Goal: Purchase product/service

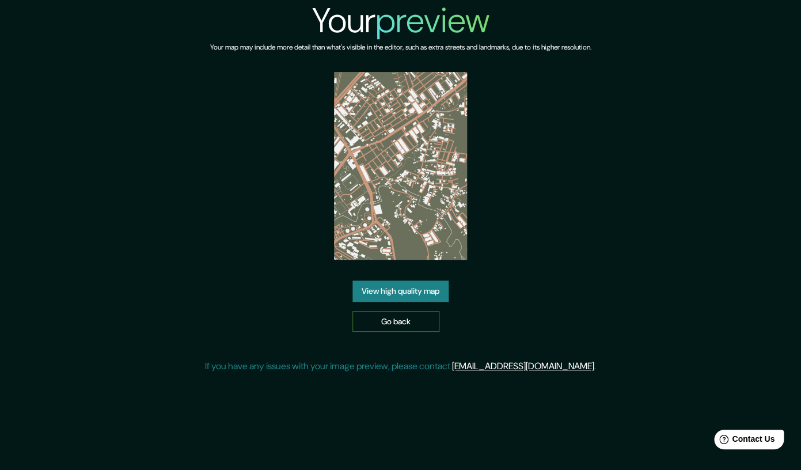
click at [404, 326] on link "Go back" at bounding box center [395, 321] width 87 height 21
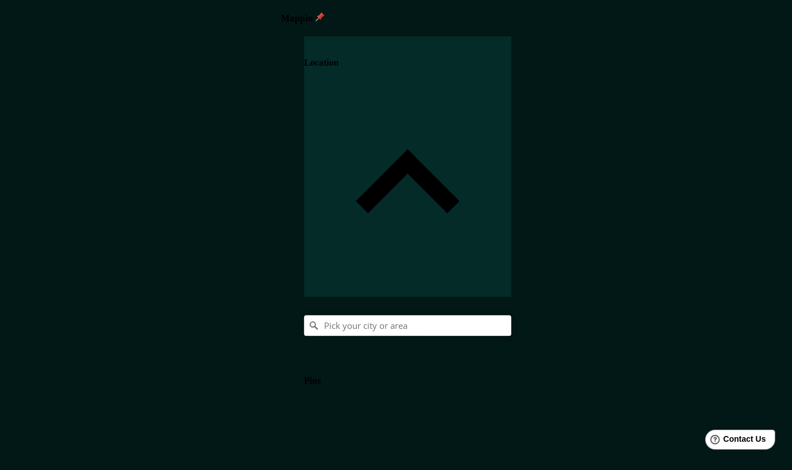
click at [511, 315] on input "Pick your city or area" at bounding box center [407, 325] width 207 height 21
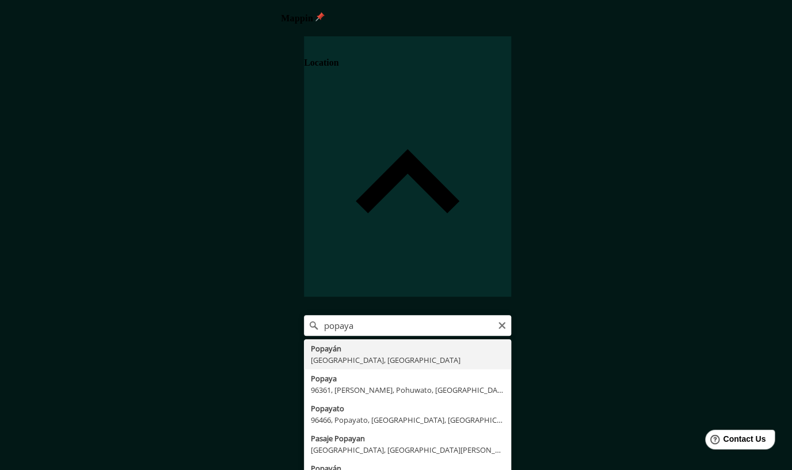
type input "Popayán, [GEOGRAPHIC_DATA], [GEOGRAPHIC_DATA]"
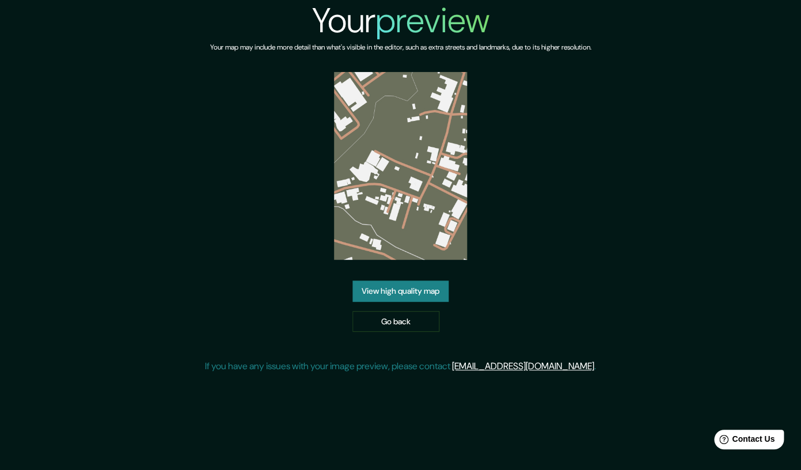
click at [400, 297] on link "View high quality map" at bounding box center [400, 290] width 96 height 21
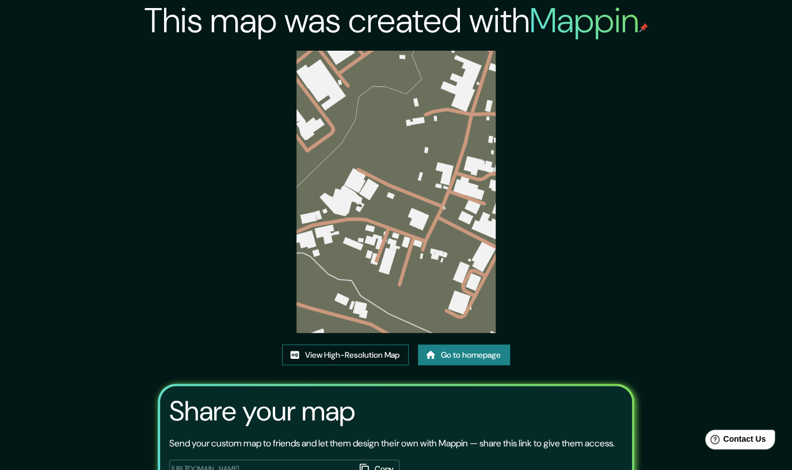
click at [372, 355] on link "View High-Resolution Map" at bounding box center [345, 354] width 127 height 21
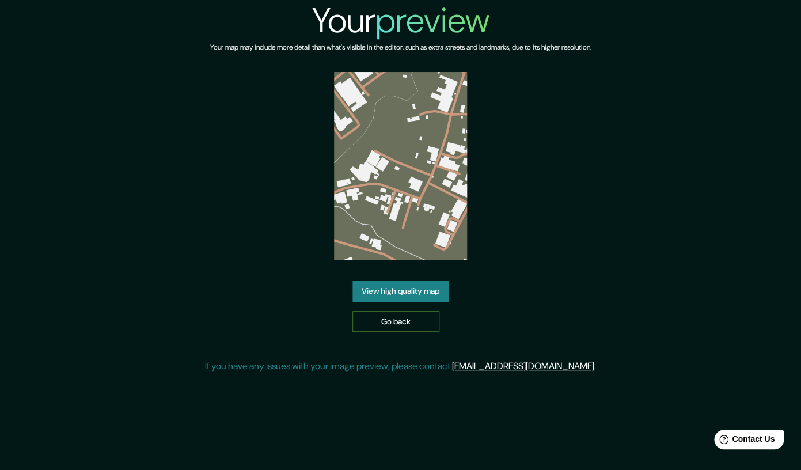
click at [412, 322] on link "Go back" at bounding box center [395, 321] width 87 height 21
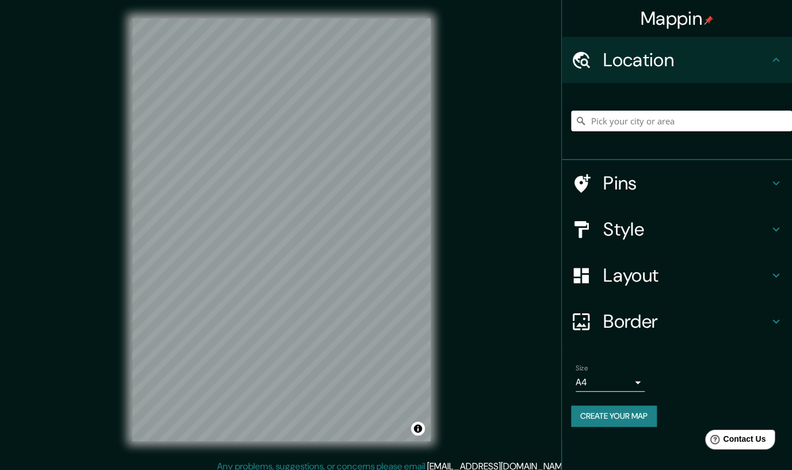
click at [635, 119] on input "Pick your city or area" at bounding box center [681, 121] width 221 height 21
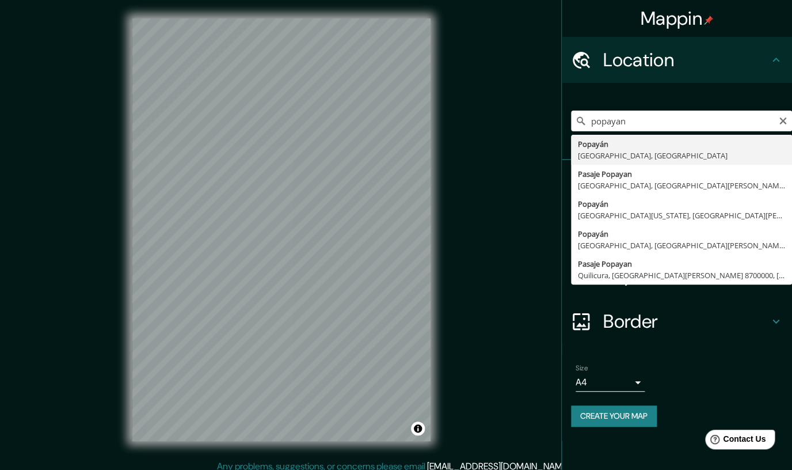
type input "Popayán, [GEOGRAPHIC_DATA], [GEOGRAPHIC_DATA]"
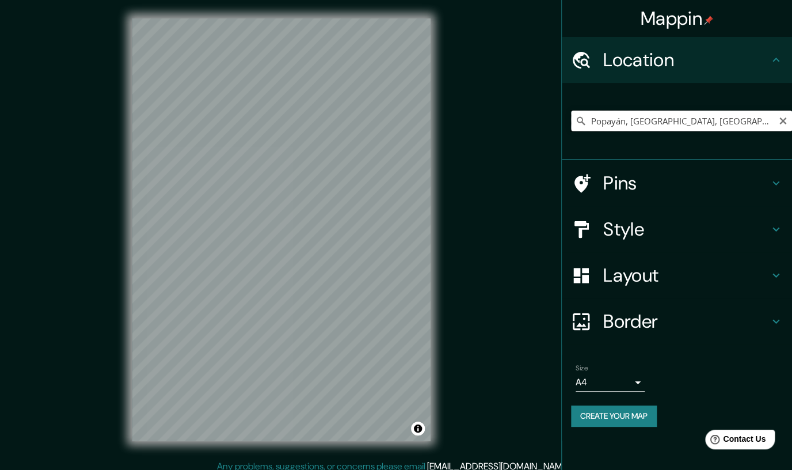
click at [618, 120] on input "Popayán, [GEOGRAPHIC_DATA], [GEOGRAPHIC_DATA]" at bounding box center [681, 121] width 221 height 21
click at [648, 235] on h4 "Style" at bounding box center [686, 229] width 166 height 23
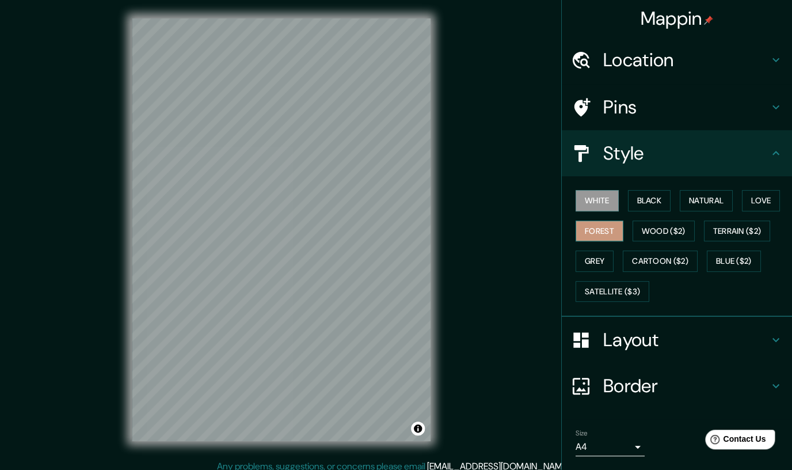
click at [596, 235] on button "Forest" at bounding box center [600, 230] width 48 height 21
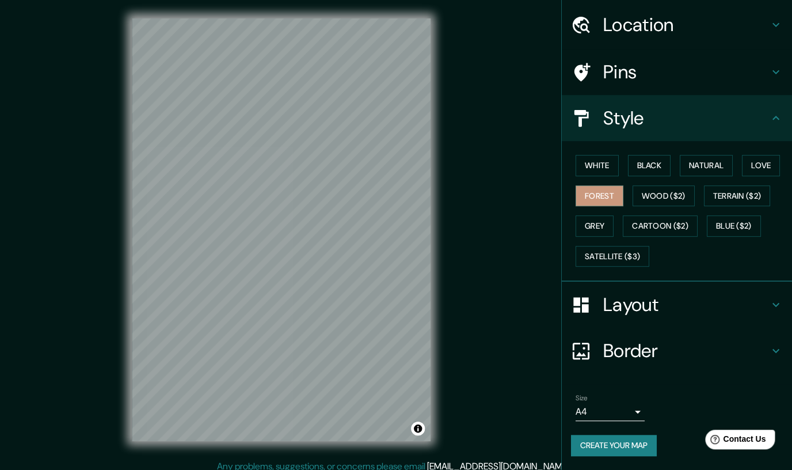
click at [638, 301] on h4 "Layout" at bounding box center [686, 304] width 166 height 23
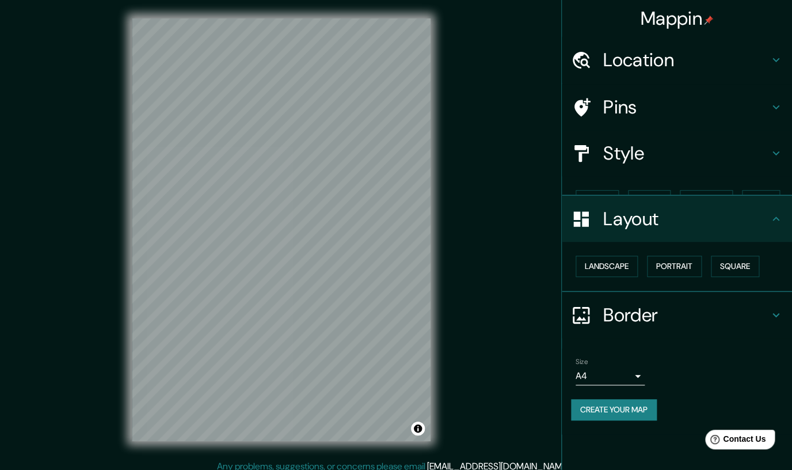
scroll to position [0, 0]
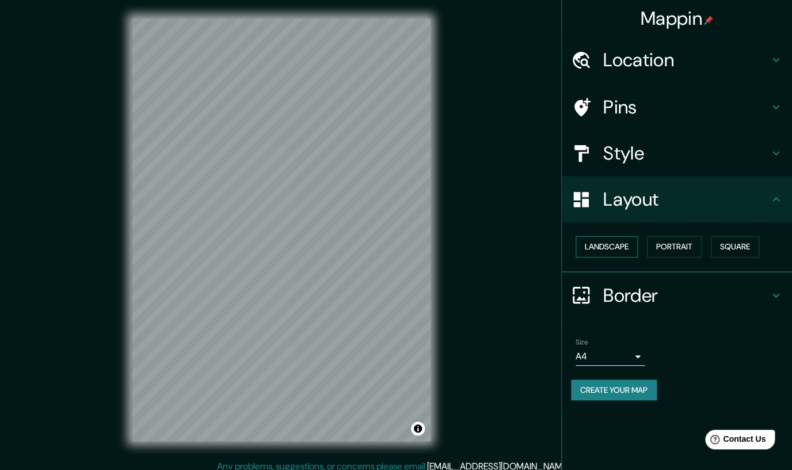
click at [615, 252] on button "Landscape" at bounding box center [607, 246] width 62 height 21
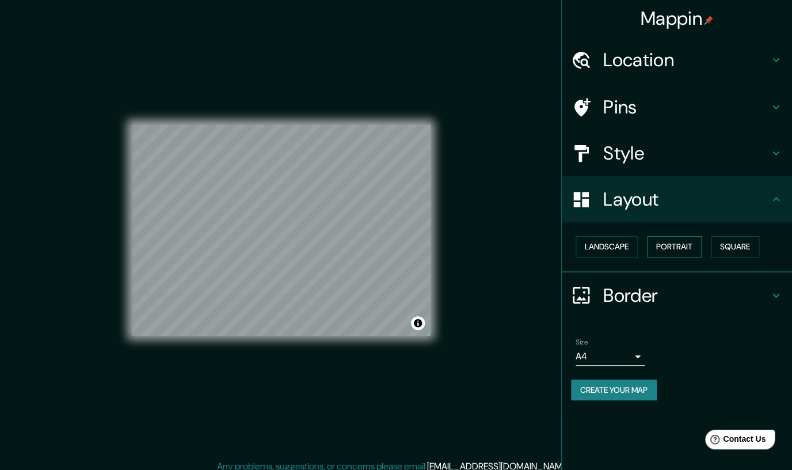
click at [666, 246] on button "Portrait" at bounding box center [674, 246] width 55 height 21
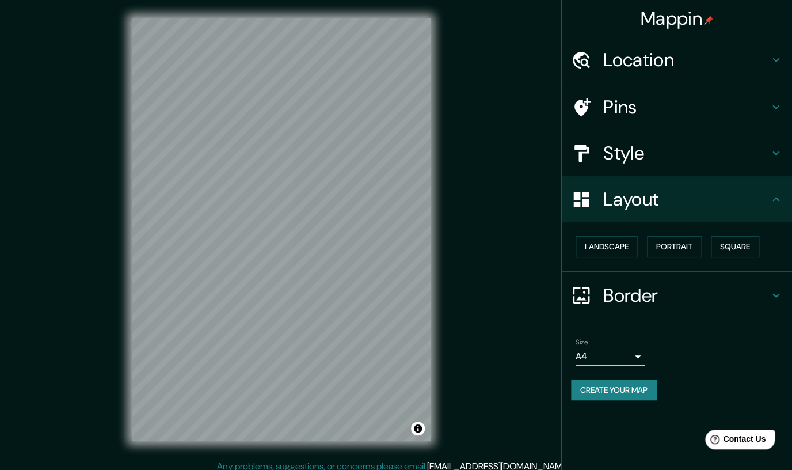
click at [645, 157] on h4 "Style" at bounding box center [686, 153] width 166 height 23
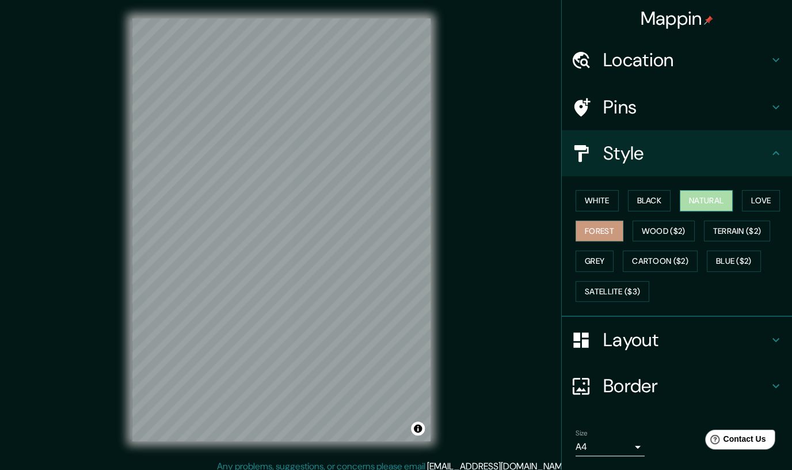
click at [699, 197] on button "Natural" at bounding box center [706, 200] width 53 height 21
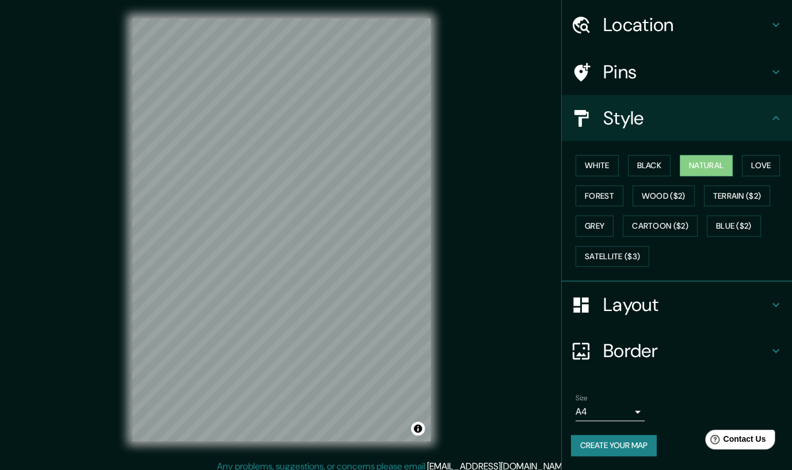
click at [613, 438] on button "Create your map" at bounding box center [614, 445] width 86 height 21
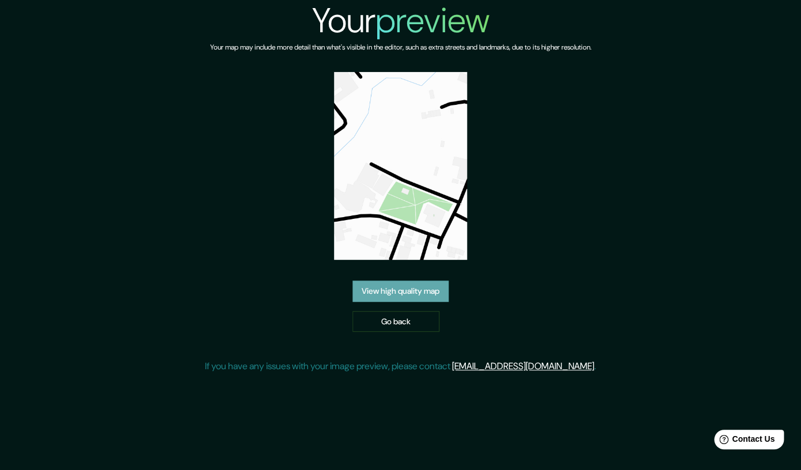
click at [398, 290] on link "View high quality map" at bounding box center [400, 290] width 96 height 21
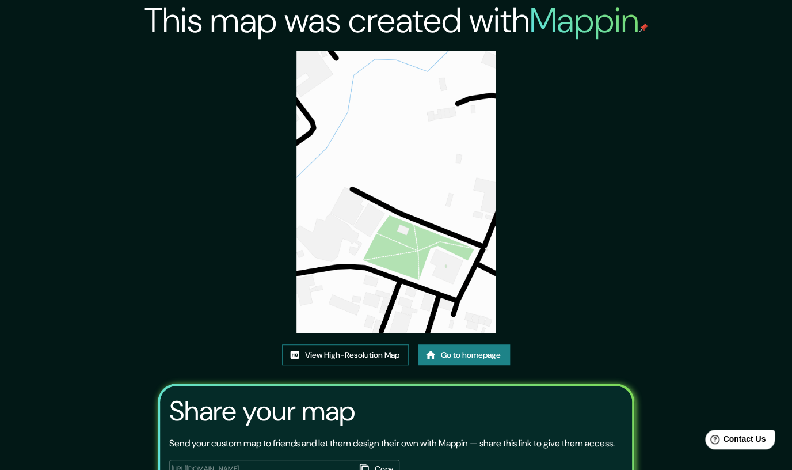
click at [352, 357] on link "View High-Resolution Map" at bounding box center [345, 354] width 127 height 21
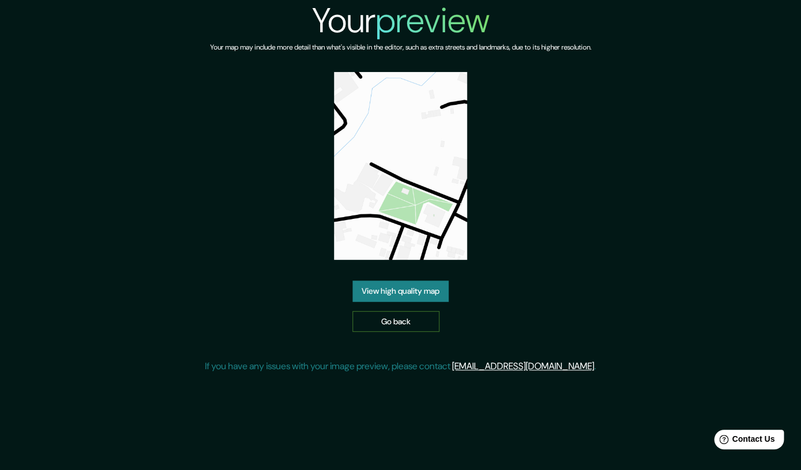
click at [387, 330] on link "Go back" at bounding box center [395, 321] width 87 height 21
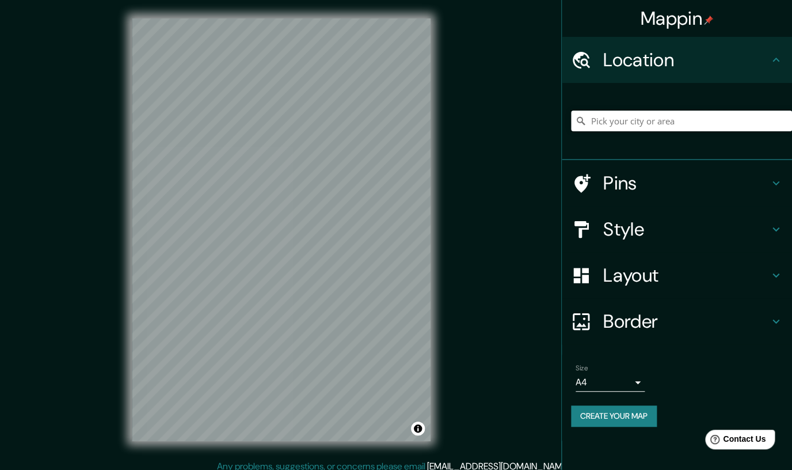
click at [647, 121] on input "Pick your city or area" at bounding box center [681, 121] width 221 height 21
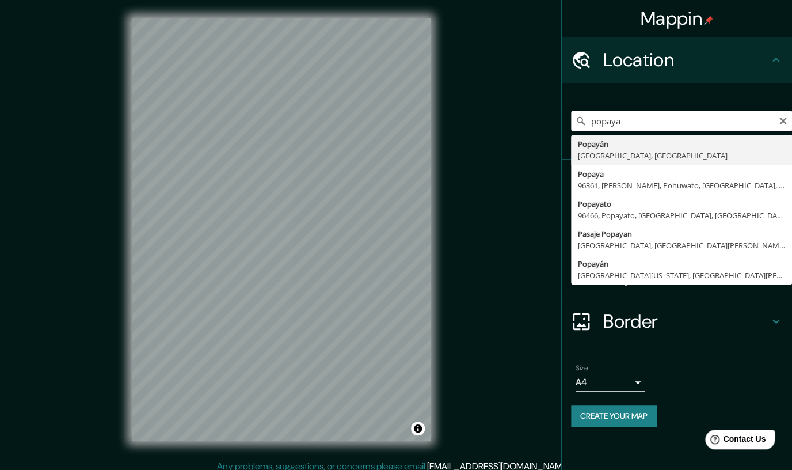
type input "Popayán, [GEOGRAPHIC_DATA], [GEOGRAPHIC_DATA]"
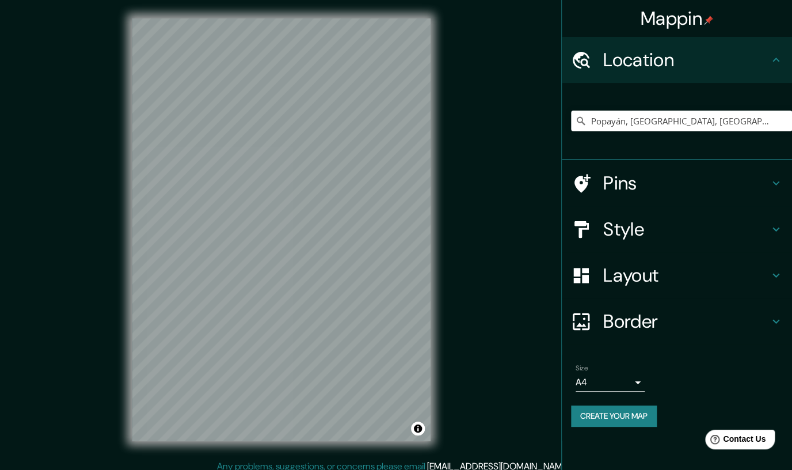
click at [647, 233] on h4 "Style" at bounding box center [686, 229] width 166 height 23
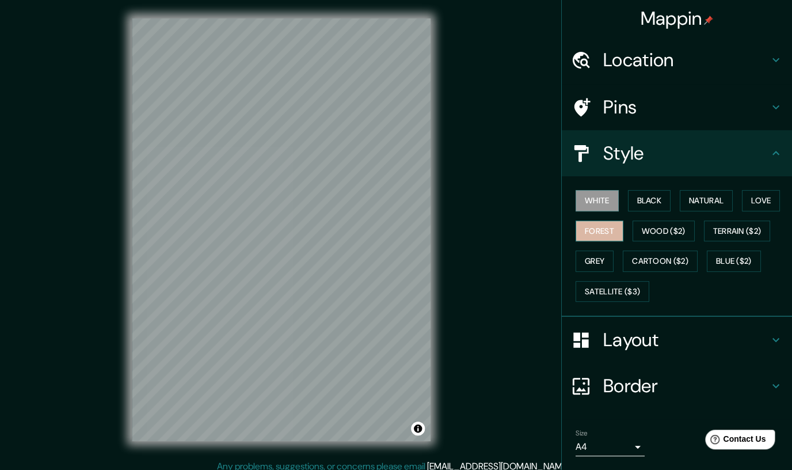
click at [590, 233] on button "Forest" at bounding box center [600, 230] width 48 height 21
click at [256, 308] on div at bounding box center [256, 303] width 9 height 9
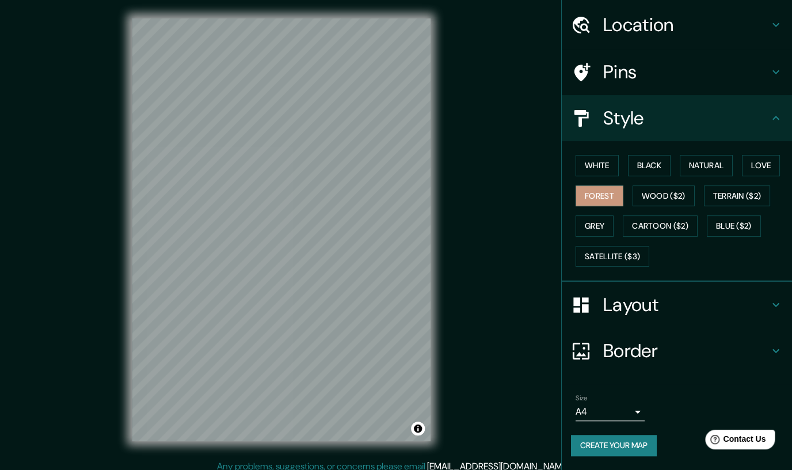
click at [637, 435] on button "Create your map" at bounding box center [614, 445] width 86 height 21
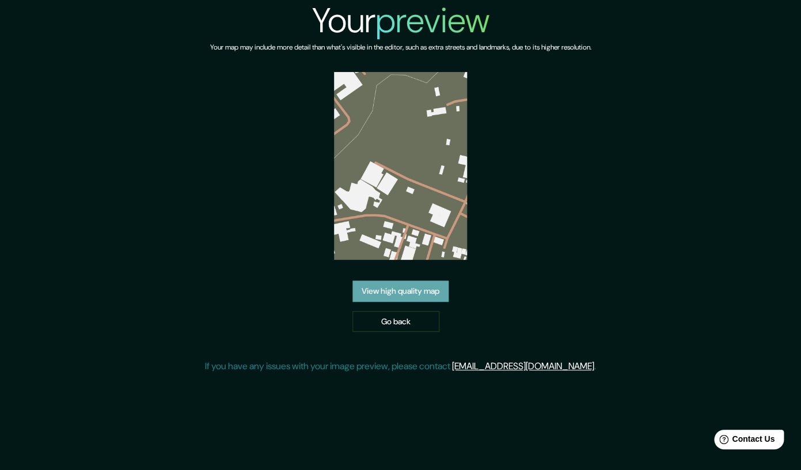
click at [377, 290] on link "View high quality map" at bounding box center [400, 290] width 96 height 21
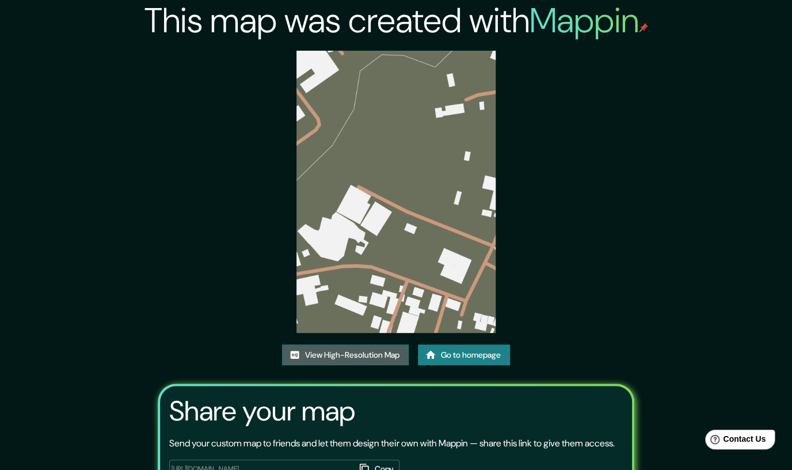
click at [356, 353] on link "View High-Resolution Map" at bounding box center [345, 354] width 127 height 21
